Goal: Information Seeking & Learning: Learn about a topic

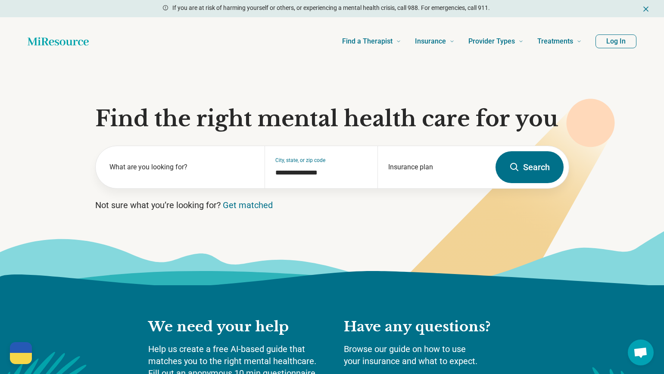
click at [645, 7] on icon "Dismiss" at bounding box center [645, 9] width 9 height 9
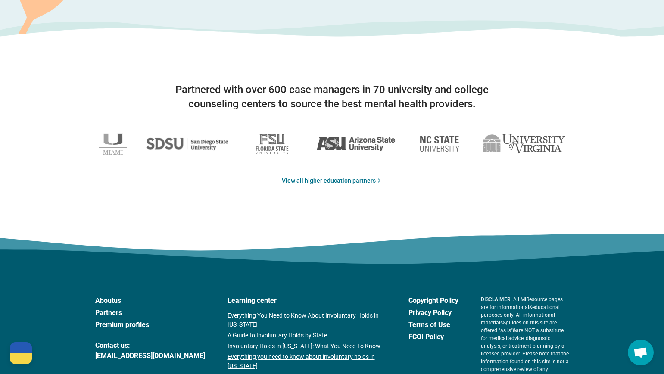
scroll to position [1206, 0]
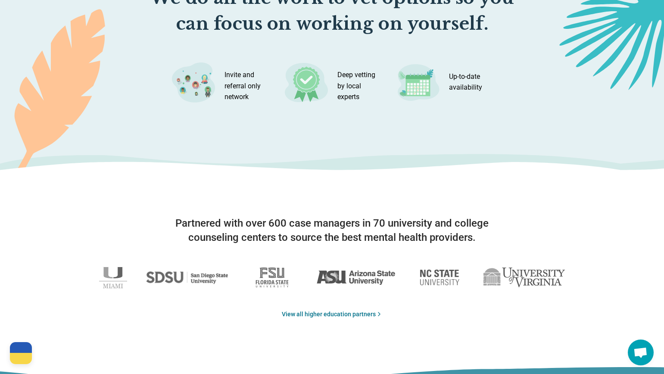
click at [223, 88] on div "Invite and referral only network" at bounding box center [220, 82] width 96 height 40
click at [205, 81] on img at bounding box center [193, 82] width 43 height 40
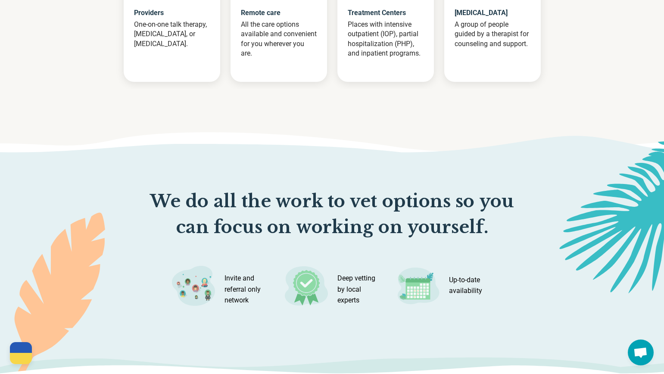
scroll to position [990, 0]
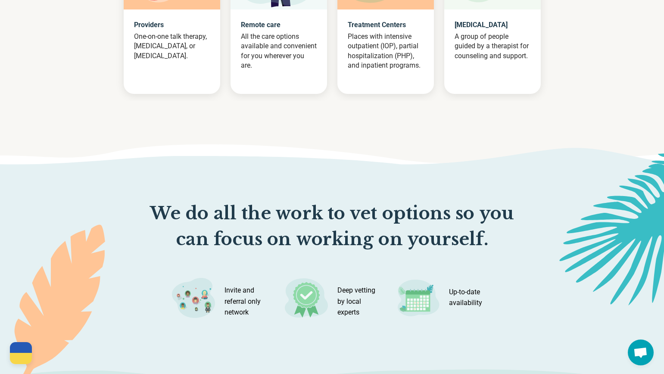
click at [165, 57] on p "One-on-one talk therapy, psychotherapy, or medication management." at bounding box center [172, 46] width 76 height 29
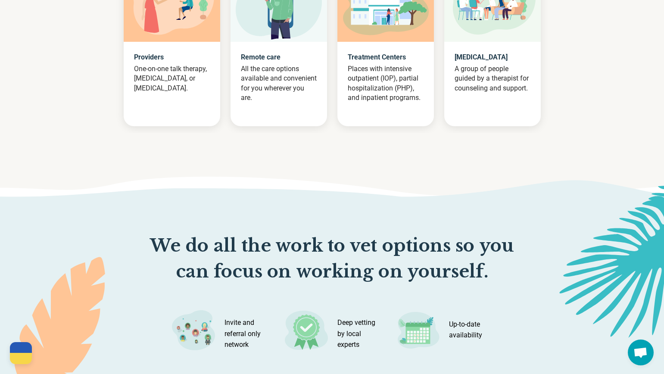
scroll to position [904, 0]
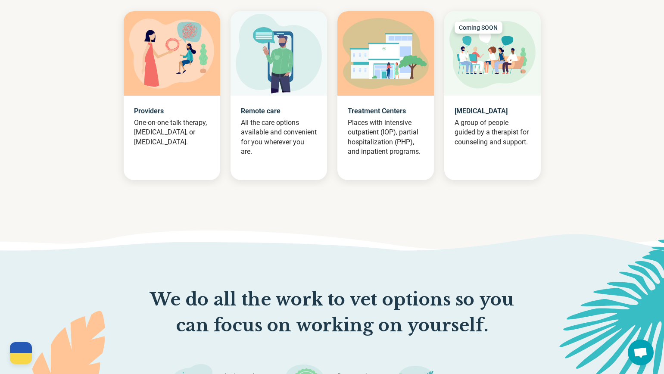
click at [190, 58] on img at bounding box center [171, 54] width 85 height 70
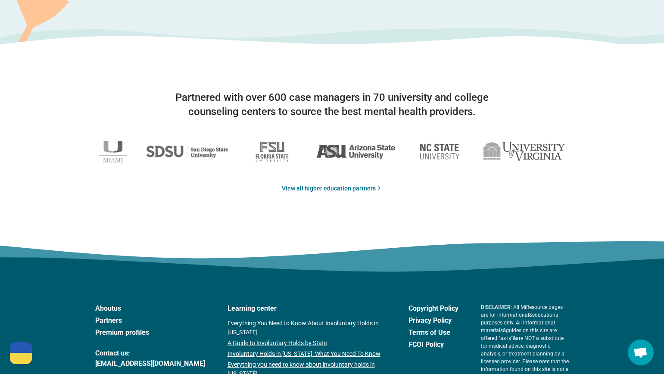
scroll to position [1335, 0]
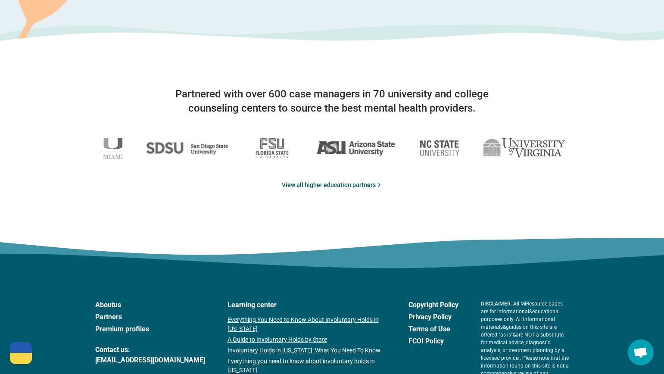
click at [343, 184] on link "View all higher education partners" at bounding box center [332, 184] width 101 height 9
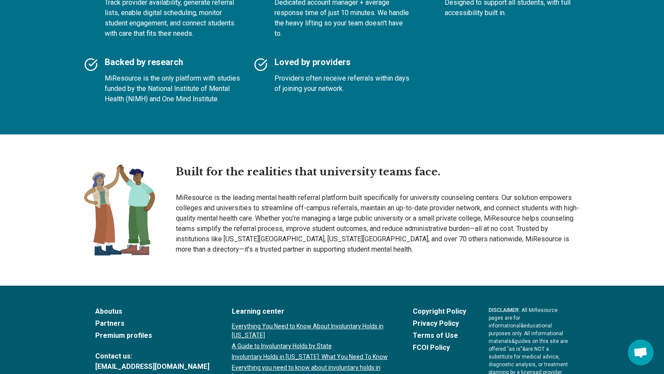
scroll to position [1117, 0]
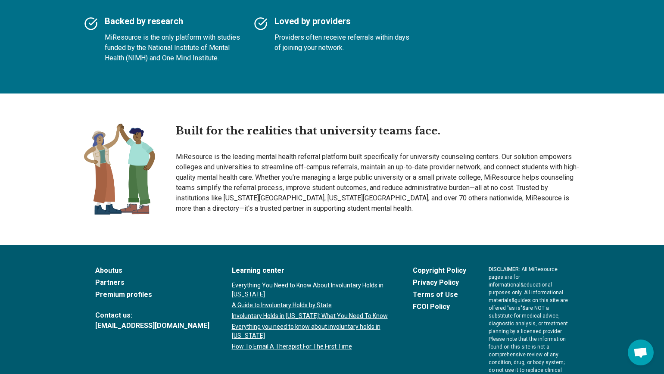
click at [100, 265] on link "About us" at bounding box center [152, 270] width 114 height 10
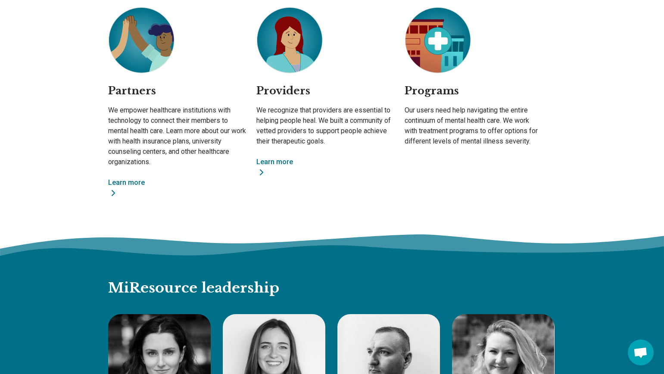
scroll to position [689, 0]
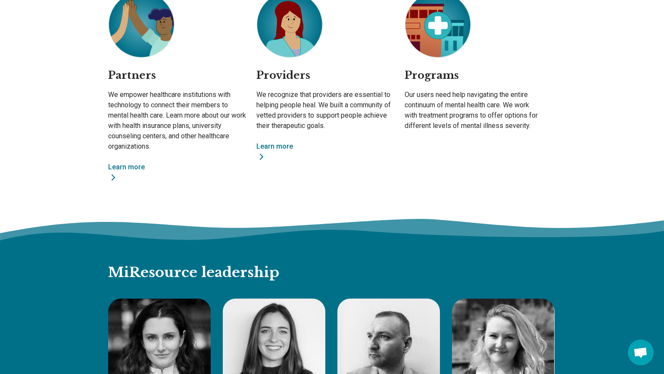
click at [279, 140] on div "Providers We recognize that providers are essential to helping people heal. We …" at bounding box center [325, 86] width 138 height 191
click at [280, 146] on link "Learn more" at bounding box center [325, 151] width 138 height 21
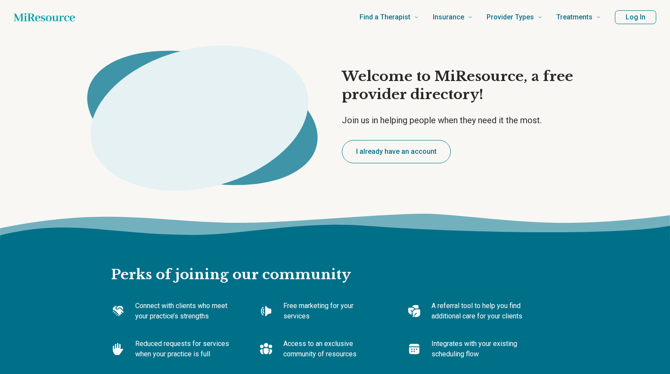
type textarea "*"
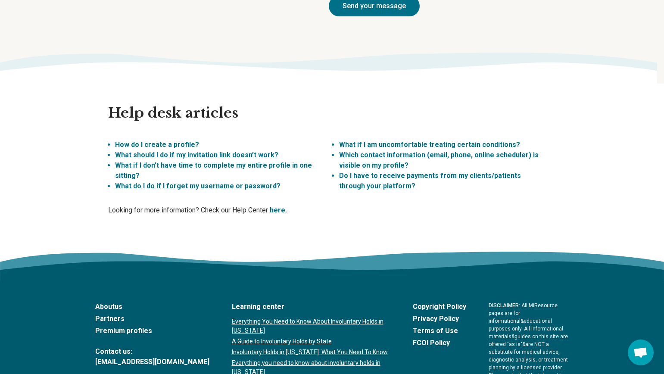
scroll to position [2325, 0]
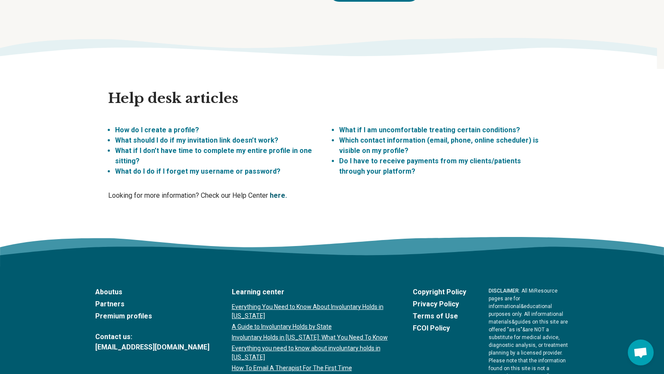
click at [283, 191] on link "here." at bounding box center [278, 195] width 17 height 8
